Goal: Transaction & Acquisition: Purchase product/service

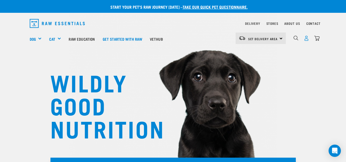
click at [307, 37] on img "dropdown navigation" at bounding box center [306, 38] width 5 height 5
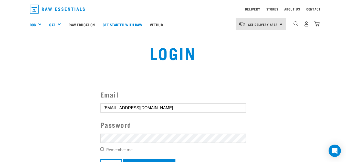
scroll to position [26, 0]
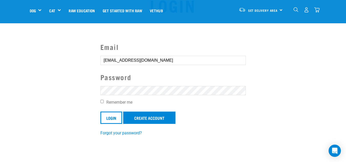
click at [105, 102] on label "Remember me" at bounding box center [172, 102] width 145 height 6
click at [104, 102] on input "Remember me" at bounding box center [101, 101] width 3 height 3
checkbox input "true"
click at [105, 120] on input "Login" at bounding box center [111, 118] width 22 height 12
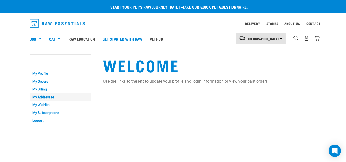
click at [51, 99] on link "My Addresses" at bounding box center [60, 97] width 61 height 8
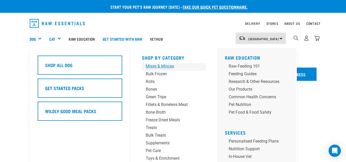
click at [162, 67] on div "Mixes & Minces" at bounding box center [170, 66] width 48 height 6
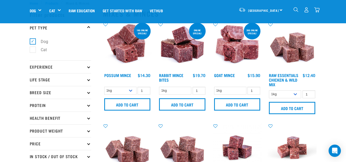
scroll to position [26, 0]
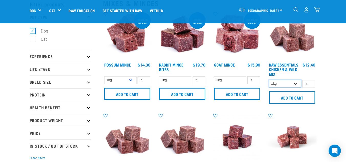
click at [294, 84] on select "1kg 3kg" at bounding box center [285, 84] width 32 height 8
select select "709"
click at [269, 80] on select "1kg 3kg" at bounding box center [285, 84] width 32 height 8
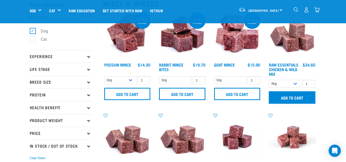
click at [282, 97] on input "Add to cart" at bounding box center [292, 97] width 46 height 12
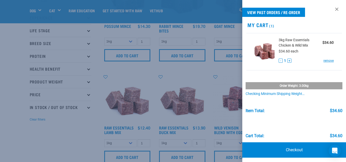
scroll to position [77, 0]
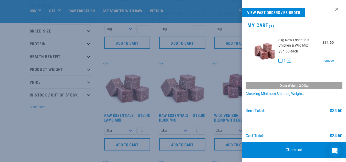
click at [81, 128] on div at bounding box center [173, 81] width 346 height 162
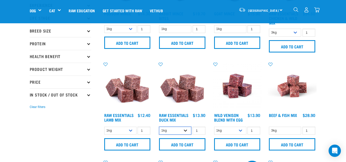
click at [185, 131] on select "1kg 3kg" at bounding box center [175, 131] width 32 height 8
select select "442098"
click at [159, 127] on select "1kg 3kg" at bounding box center [175, 131] width 32 height 8
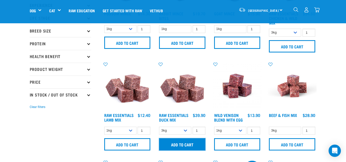
click at [168, 144] on input "Add to cart" at bounding box center [182, 144] width 46 height 12
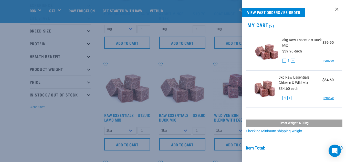
click at [214, 74] on div at bounding box center [173, 81] width 346 height 162
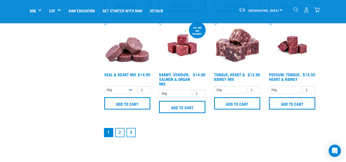
scroll to position [742, 0]
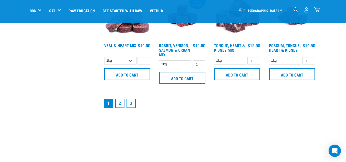
click at [119, 104] on link "2" at bounding box center [119, 103] width 9 height 9
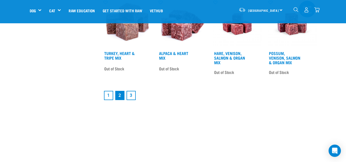
scroll to position [717, 0]
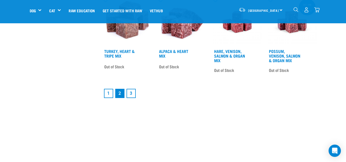
click at [109, 94] on link "1" at bounding box center [108, 93] width 9 height 9
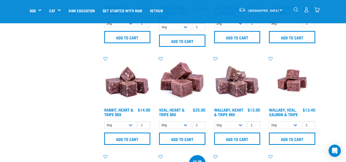
scroll to position [589, 0]
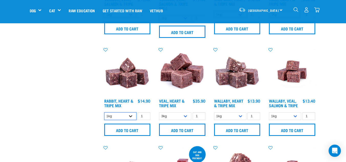
click at [131, 116] on select "1kg 3kg" at bounding box center [120, 116] width 32 height 8
select select "706"
click at [104, 112] on select "1kg 3kg" at bounding box center [120, 116] width 32 height 8
click at [129, 100] on link "Rabbit, Heart & Tripe Mix" at bounding box center [118, 103] width 29 height 7
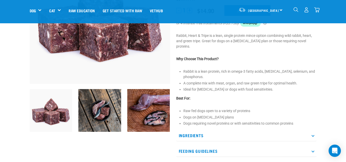
scroll to position [102, 0]
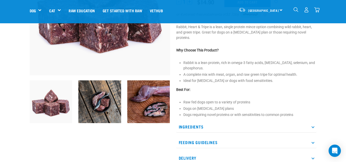
click at [186, 126] on p "Ingredients" at bounding box center [246, 127] width 140 height 12
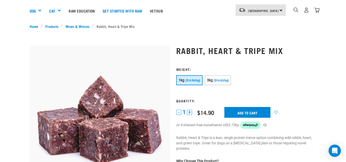
scroll to position [0, 0]
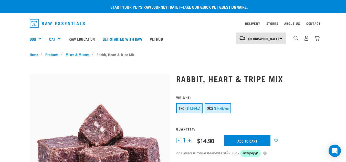
click at [220, 107] on span "($14.63/kg)" at bounding box center [221, 108] width 15 height 3
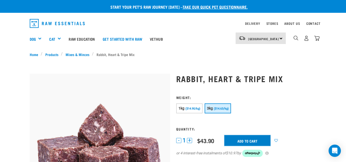
click at [241, 140] on input "Add to cart" at bounding box center [247, 140] width 46 height 11
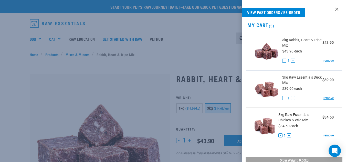
click at [225, 93] on div at bounding box center [173, 81] width 346 height 162
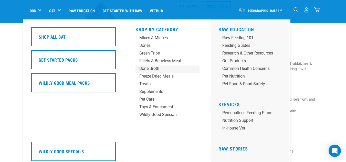
scroll to position [77, 0]
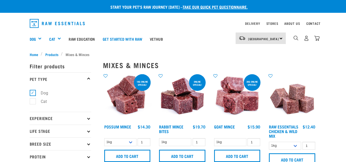
select select "706"
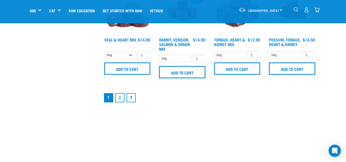
scroll to position [753, 0]
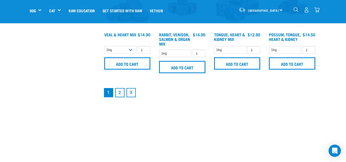
click at [131, 93] on link "3" at bounding box center [130, 92] width 9 height 9
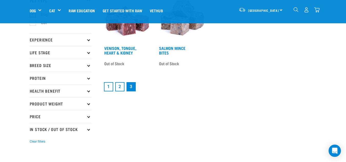
scroll to position [51, 0]
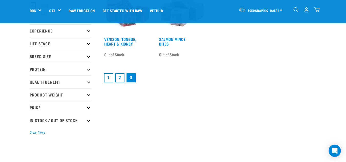
click at [121, 78] on link "2" at bounding box center [119, 77] width 9 height 9
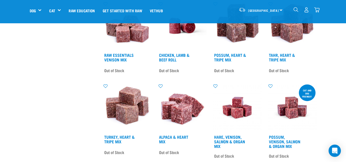
scroll to position [666, 0]
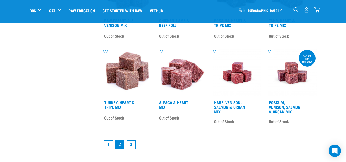
click at [109, 144] on link "1" at bounding box center [108, 144] width 9 height 9
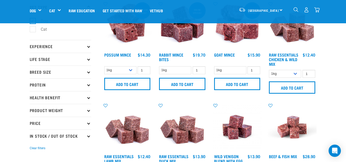
scroll to position [51, 0]
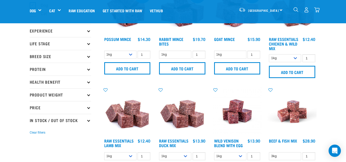
click at [316, 8] on img "dropdown navigation" at bounding box center [316, 9] width 5 height 5
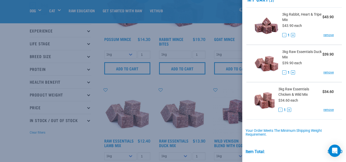
scroll to position [0, 0]
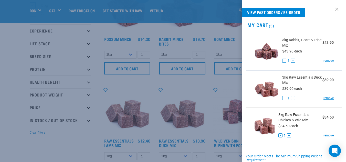
click at [333, 11] on link at bounding box center [337, 9] width 8 height 8
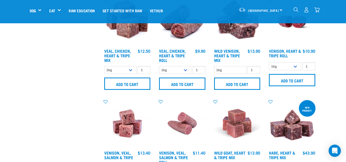
scroll to position [461, 0]
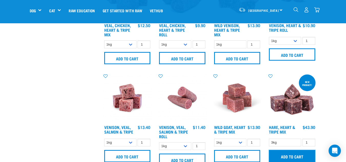
click at [292, 156] on input "Add to cart" at bounding box center [292, 156] width 46 height 12
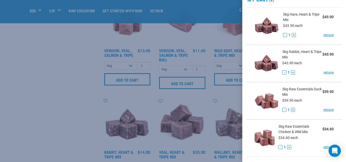
scroll to position [51, 0]
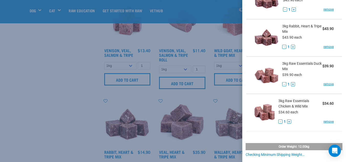
click at [58, 113] on div at bounding box center [173, 81] width 346 height 162
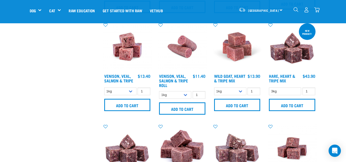
scroll to position [486, 0]
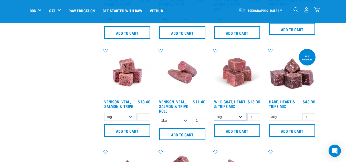
click at [241, 117] on select "1kg 3kg" at bounding box center [230, 117] width 32 height 8
select select "262170"
click at [214, 113] on select "1kg 3kg" at bounding box center [230, 117] width 32 height 8
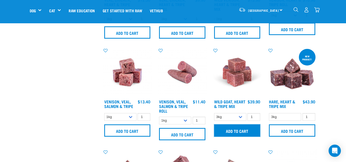
click at [232, 131] on input "Add to cart" at bounding box center [237, 130] width 46 height 12
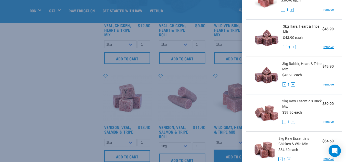
scroll to position [77, 0]
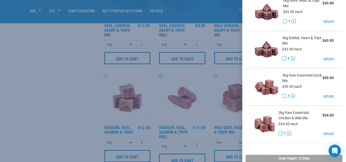
click at [51, 86] on div at bounding box center [173, 81] width 346 height 162
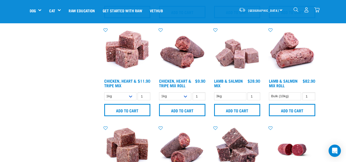
scroll to position [282, 0]
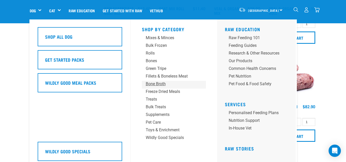
click at [146, 85] on div "Bone Broth" at bounding box center [170, 84] width 48 height 6
click at [157, 85] on div "Bone Broth" at bounding box center [170, 84] width 48 height 6
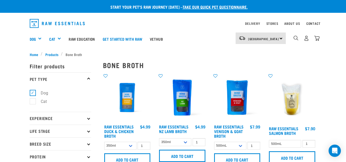
scroll to position [26, 0]
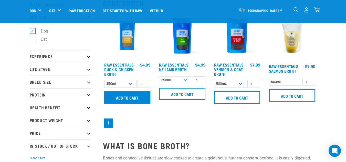
click at [125, 98] on input "Add to cart" at bounding box center [127, 97] width 46 height 12
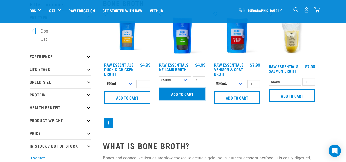
click at [177, 94] on input "Add to cart" at bounding box center [182, 94] width 46 height 12
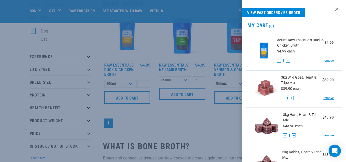
click at [206, 126] on div at bounding box center [173, 81] width 346 height 162
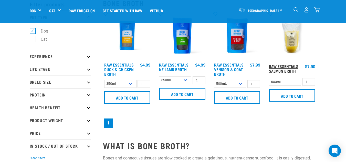
click at [287, 70] on link "Raw Essentials Salmon Broth" at bounding box center [283, 68] width 29 height 7
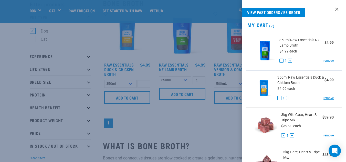
click at [201, 127] on div at bounding box center [173, 81] width 346 height 162
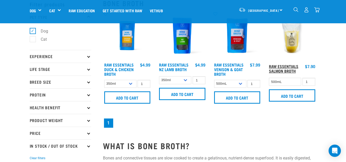
click at [279, 67] on link "Raw Essentials Salmon Broth" at bounding box center [283, 68] width 29 height 7
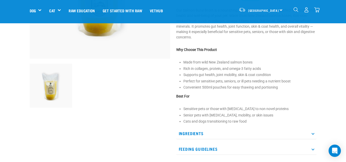
scroll to position [128, 0]
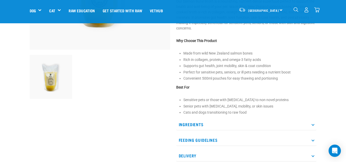
click at [187, 126] on p "Ingredients" at bounding box center [246, 125] width 140 height 12
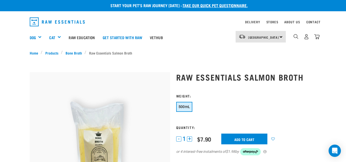
scroll to position [0, 0]
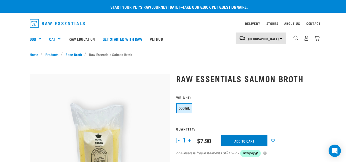
click at [243, 143] on input "Add to cart" at bounding box center [244, 140] width 46 height 11
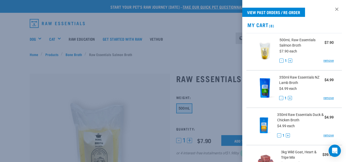
click at [159, 78] on div at bounding box center [173, 81] width 346 height 162
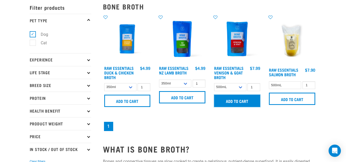
click at [236, 100] on input "Add to cart" at bounding box center [237, 101] width 46 height 12
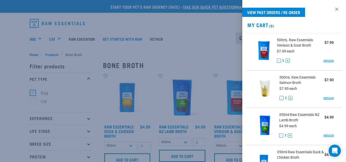
click at [189, 55] on div at bounding box center [173, 81] width 346 height 162
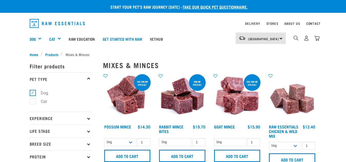
select select "262170"
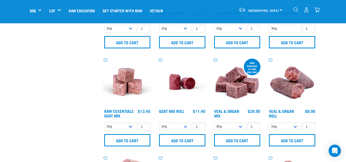
scroll to position [139, 0]
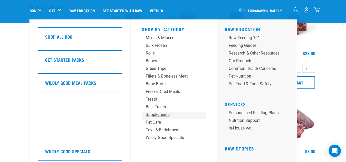
click at [160, 114] on div "Supplements" at bounding box center [170, 115] width 48 height 6
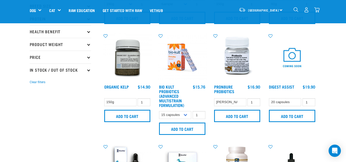
scroll to position [102, 0]
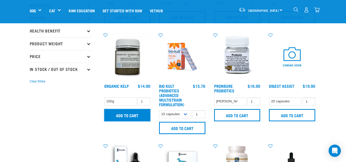
click at [125, 116] on input "Add to cart" at bounding box center [127, 115] width 46 height 12
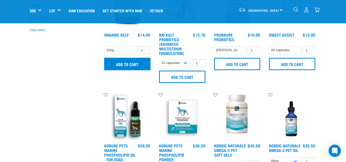
scroll to position [179, 0]
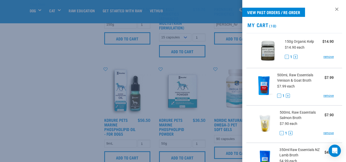
click at [71, 120] on div at bounding box center [173, 81] width 346 height 162
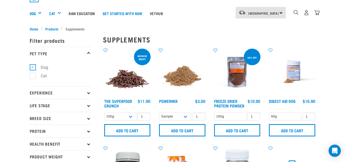
scroll to position [0, 0]
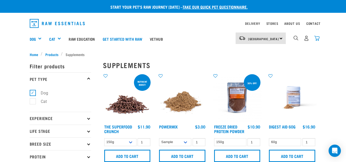
click at [317, 38] on img "dropdown navigation" at bounding box center [316, 38] width 5 height 5
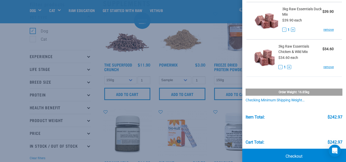
scroll to position [336, 0]
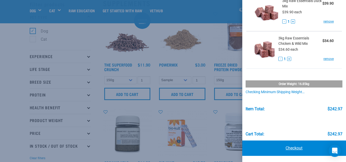
click at [292, 148] on link "Checkout" at bounding box center [294, 148] width 104 height 15
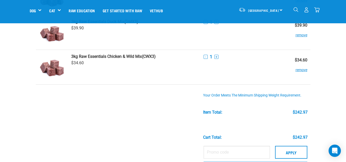
scroll to position [333, 0]
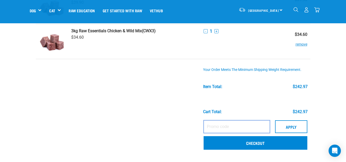
click at [209, 129] on input "text" at bounding box center [237, 126] width 66 height 13
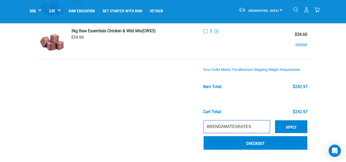
type input "BRENDAMATESRATES"
click at [286, 125] on button "Apply" at bounding box center [291, 126] width 32 height 13
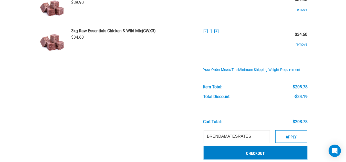
click at [252, 153] on link "Checkout" at bounding box center [256, 152] width 104 height 13
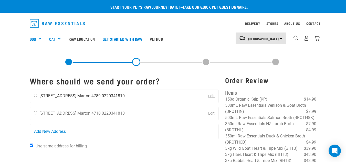
click at [37, 95] on input "radio" at bounding box center [35, 95] width 3 height 3
radio input "true"
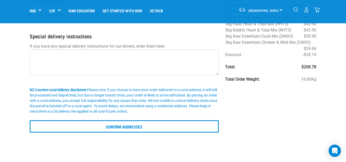
scroll to position [102, 0]
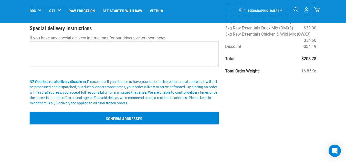
click at [125, 118] on input "Confirm addresses" at bounding box center [124, 118] width 189 height 12
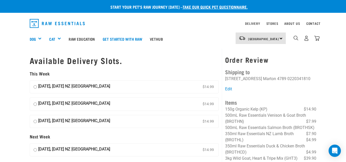
click at [34, 87] on input "08 October, Wednesday NZ Couriers North Island $14.99" at bounding box center [35, 87] width 3 height 8
radio input "true"
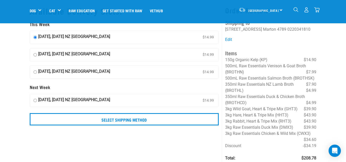
scroll to position [26, 0]
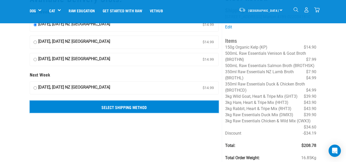
click at [120, 108] on input "Select Shipping Method" at bounding box center [124, 107] width 189 height 12
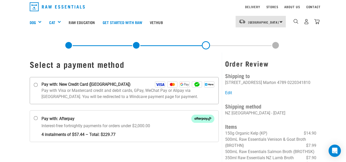
scroll to position [26, 0]
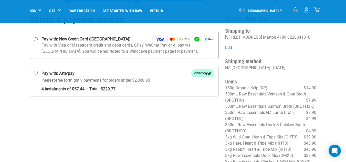
click at [36, 40] on input "Pay with: New Credit Card ([GEOGRAPHIC_DATA])" at bounding box center [36, 39] width 4 height 4
radio input "true"
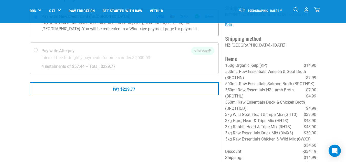
scroll to position [51, 0]
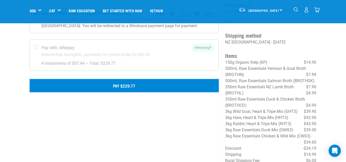
click at [127, 86] on button "Pay $229.77" at bounding box center [124, 85] width 189 height 13
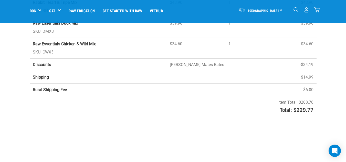
scroll to position [282, 0]
